Goal: Task Accomplishment & Management: Manage account settings

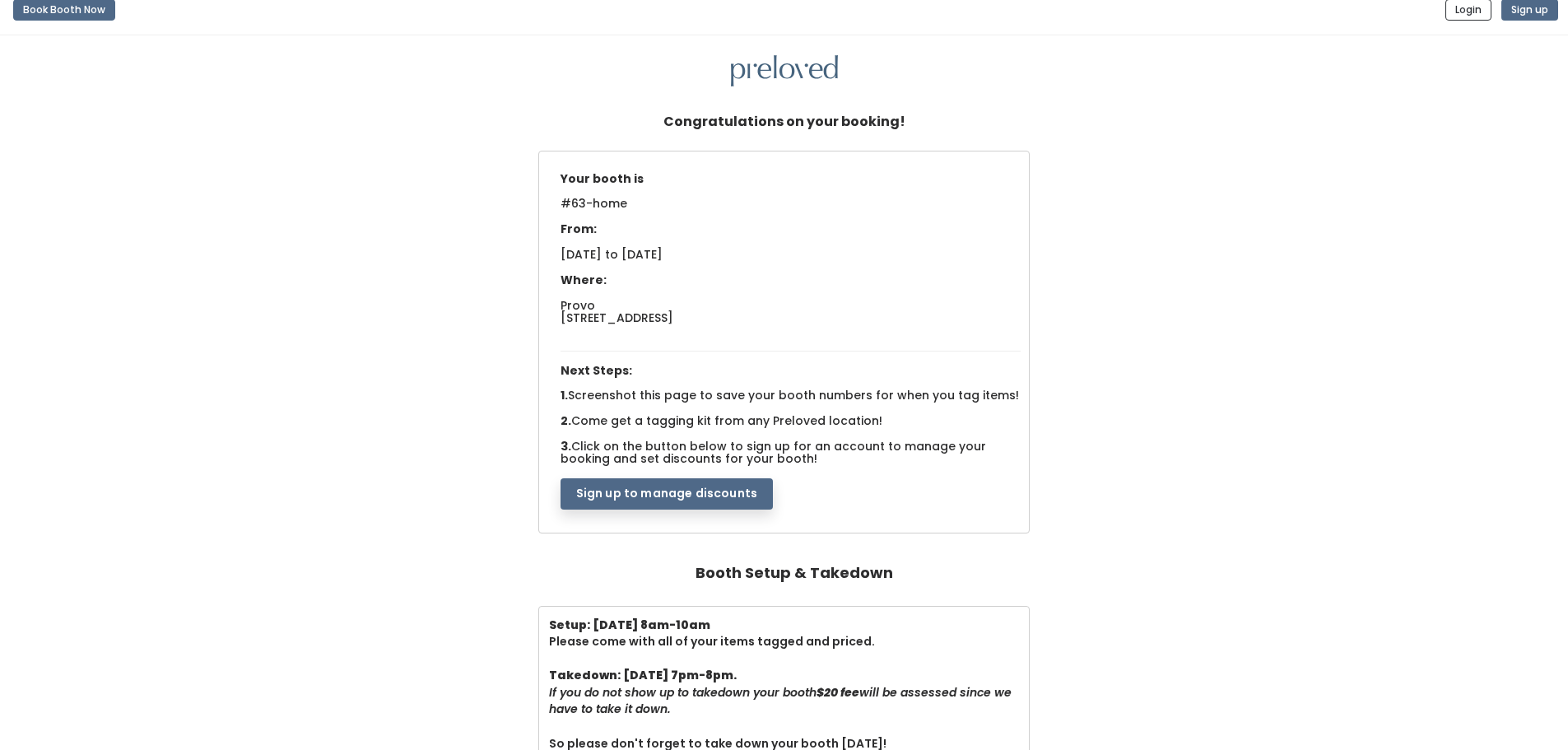
scroll to position [14, 0]
click at [642, 488] on button "Sign up to manage discounts" at bounding box center [666, 494] width 212 height 31
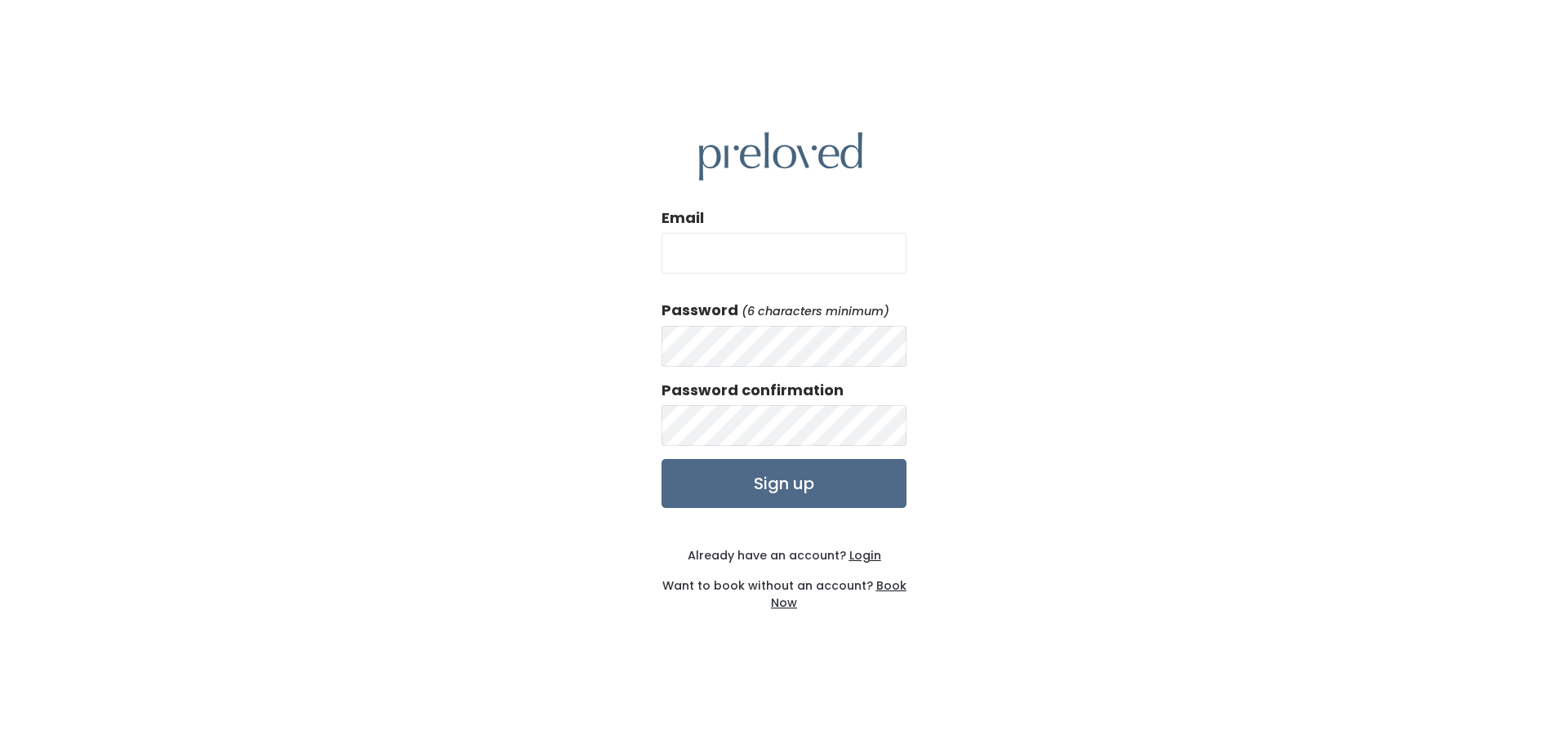
click at [708, 260] on input "Email" at bounding box center [784, 252] width 245 height 41
type input "lieselallen17@gmail.com"
click at [861, 552] on u "Login" at bounding box center [865, 556] width 32 height 17
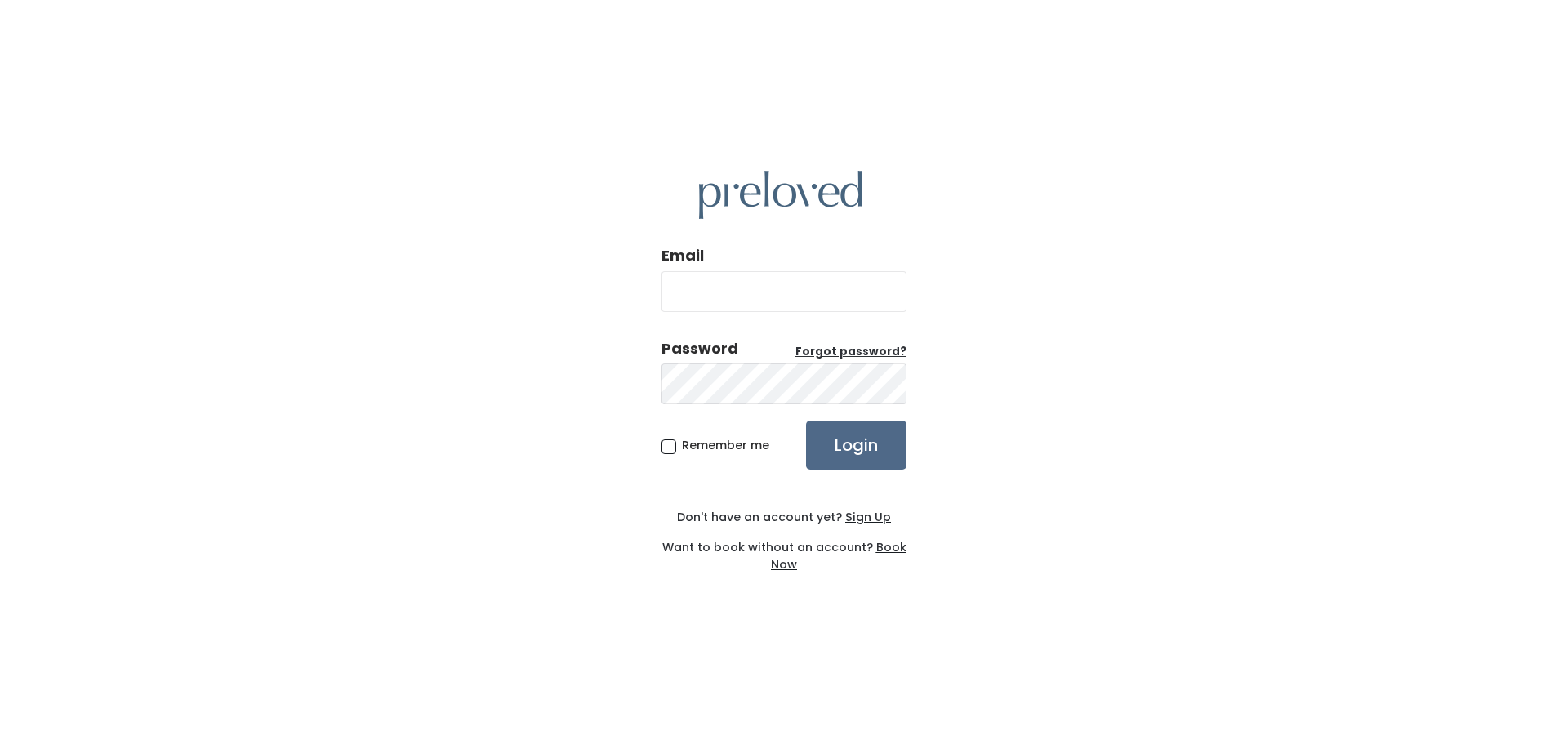
click at [730, 295] on input "Email" at bounding box center [784, 291] width 245 height 41
type input "lieselallen17@gmail.com"
click at [853, 445] on input "Login" at bounding box center [856, 445] width 101 height 49
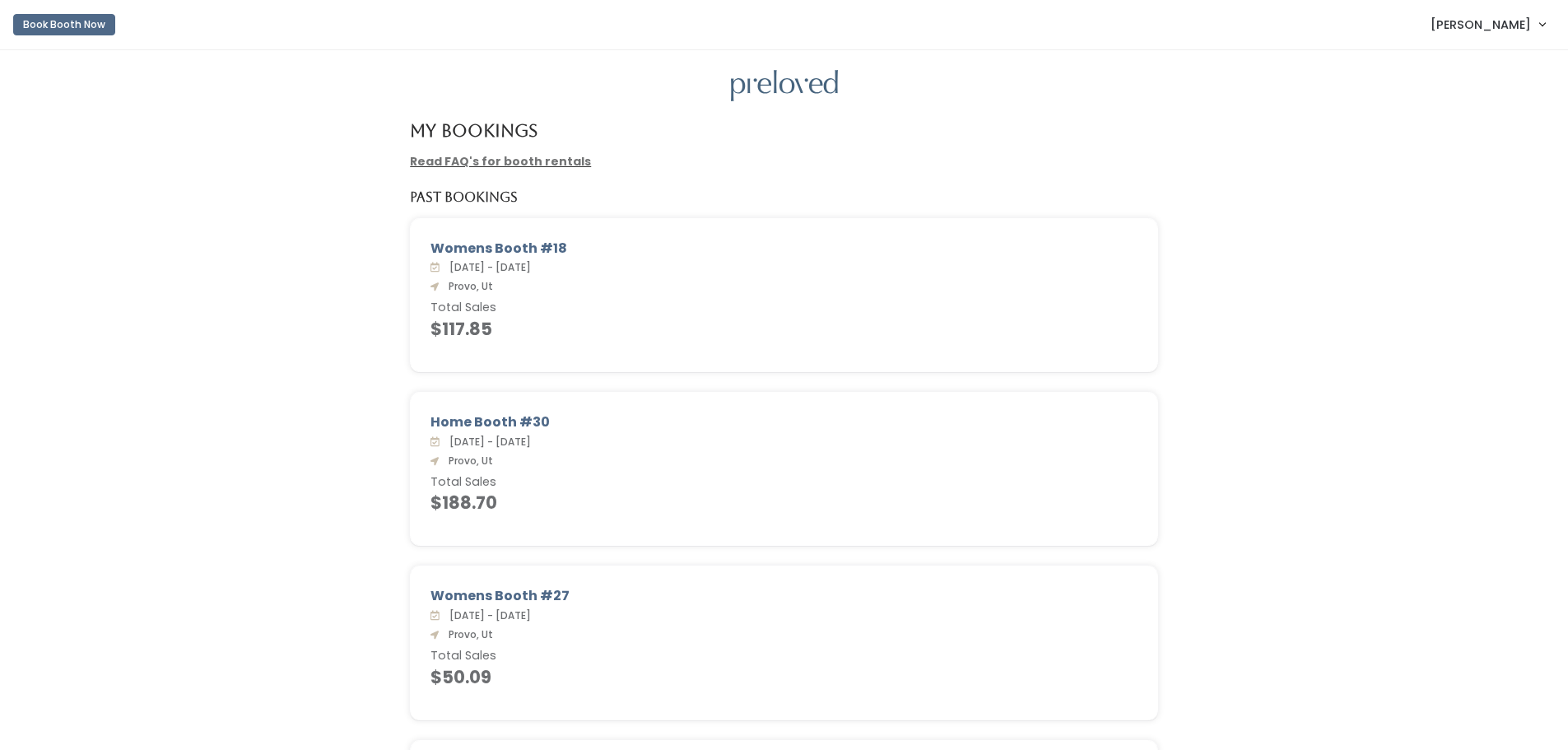
click at [1490, 26] on span "[PERSON_NAME]" at bounding box center [1481, 25] width 101 height 18
click at [1475, 60] on link "My bookings" at bounding box center [1487, 65] width 147 height 29
click at [63, 27] on button "Book Booth Now" at bounding box center [65, 24] width 102 height 21
click at [1509, 16] on span "[PERSON_NAME]" at bounding box center [1481, 25] width 101 height 18
click at [1489, 62] on link "My bookings" at bounding box center [1487, 65] width 147 height 29
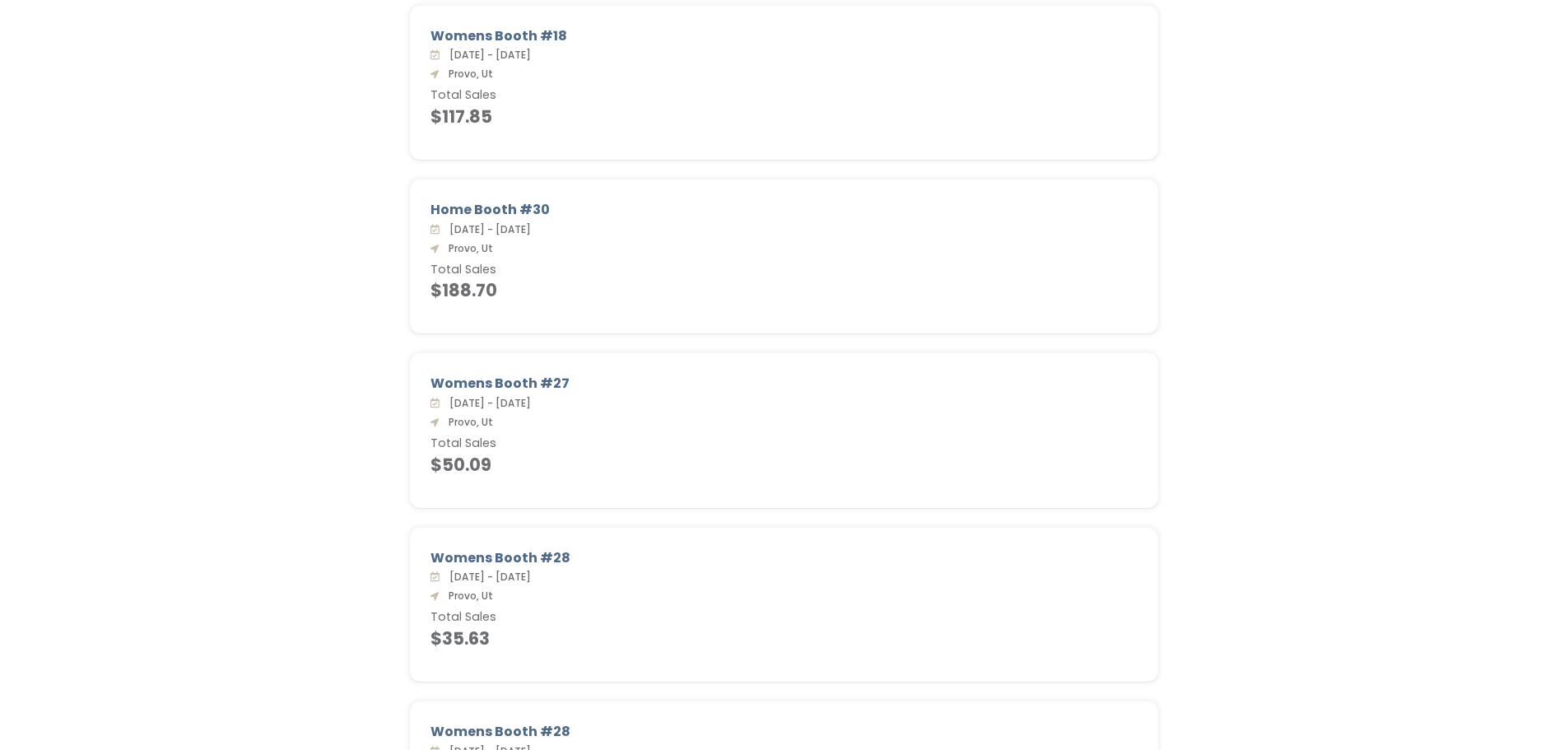
scroll to position [212, 0]
